Goal: Find specific page/section: Find specific page/section

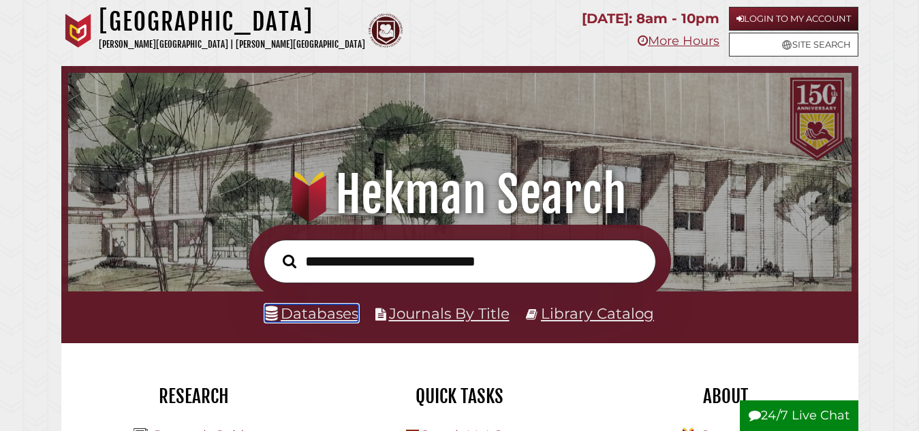
click at [299, 315] on link "Databases" at bounding box center [311, 314] width 93 height 18
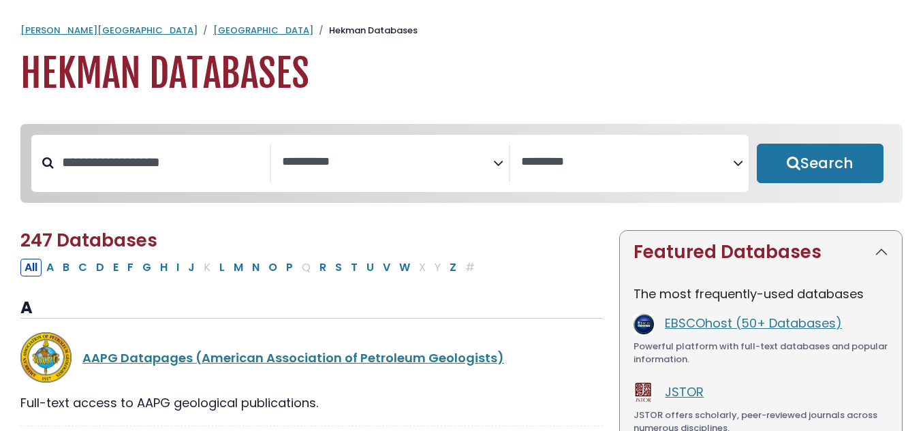
select select "Database Subject Filter"
select select "Database Vendors Filter"
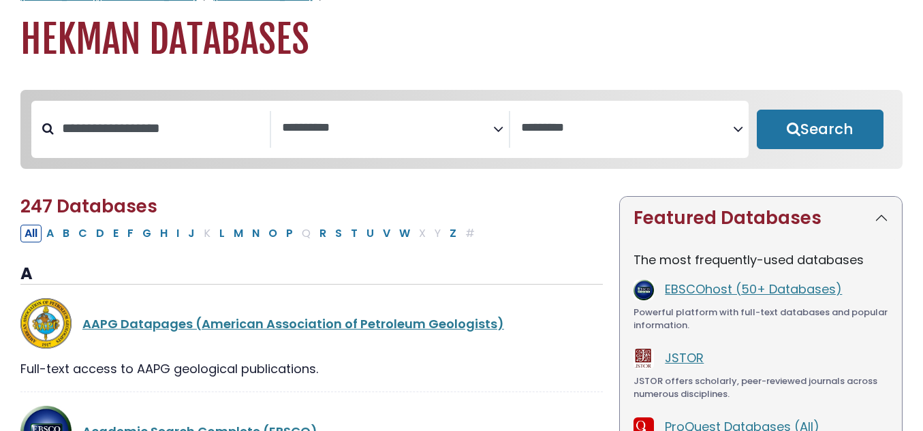
scroll to position [138, 0]
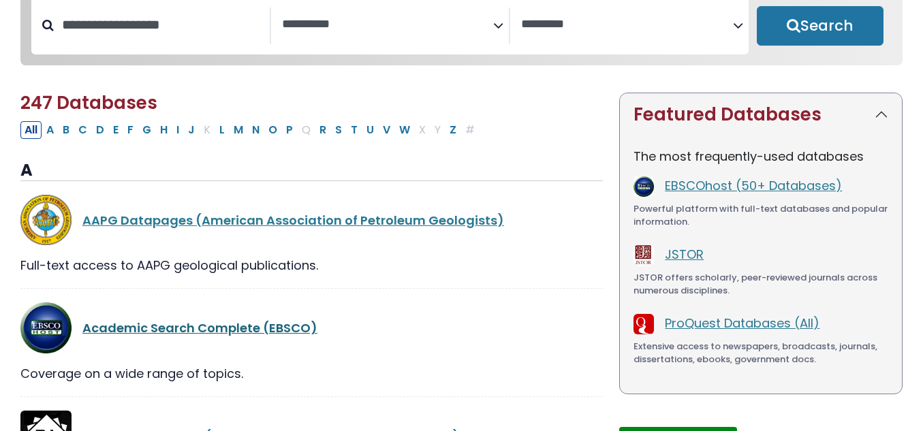
click at [278, 334] on link "Academic Search Complete (EBSCO)" at bounding box center [199, 328] width 235 height 17
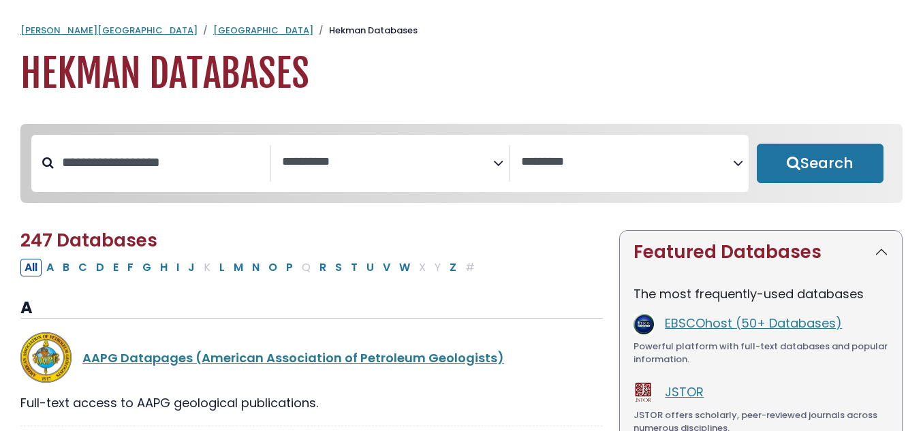
select select "Database Subject Filter"
select select "Database Vendors Filter"
click at [187, 274] on button "J" at bounding box center [191, 268] width 15 height 18
select select "Database Subject Filter"
select select "Database Vendors Filter"
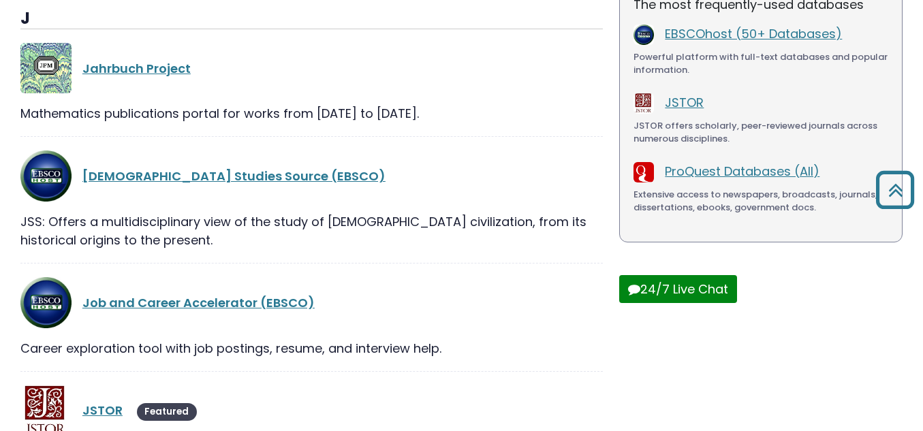
scroll to position [406, 0]
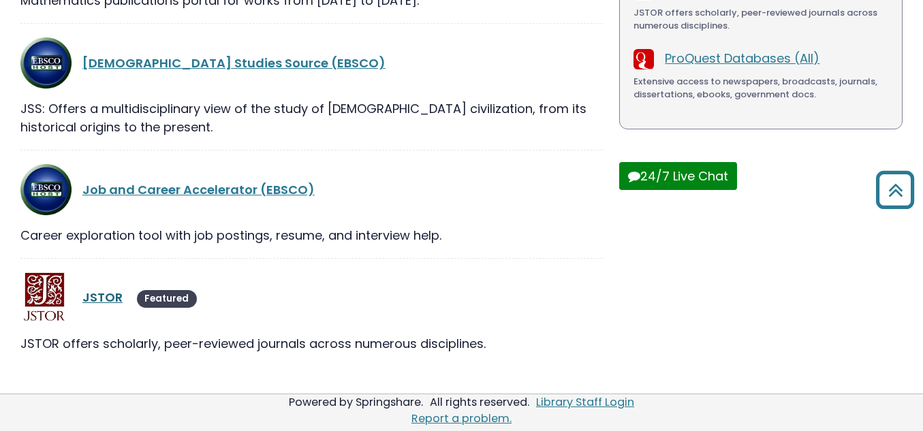
click at [94, 294] on link "JSTOR" at bounding box center [102, 297] width 40 height 17
